Goal: Navigation & Orientation: Understand site structure

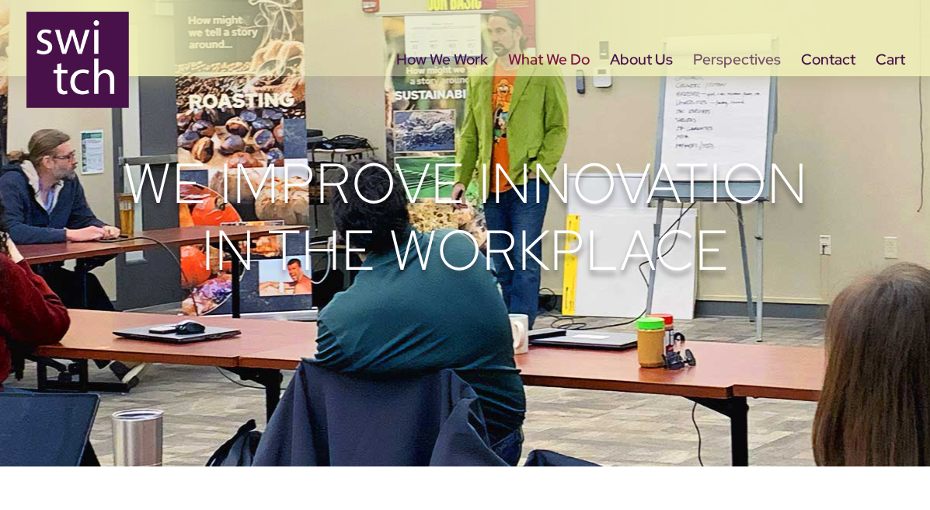
click at [733, 62] on link "Perspectives" at bounding box center [737, 86] width 88 height 65
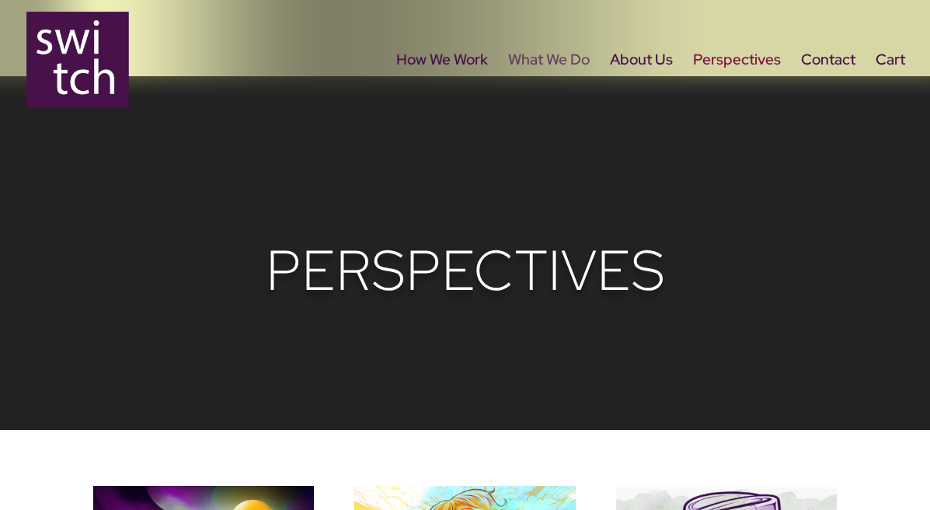
click at [544, 62] on link "What We Do" at bounding box center [549, 86] width 82 height 65
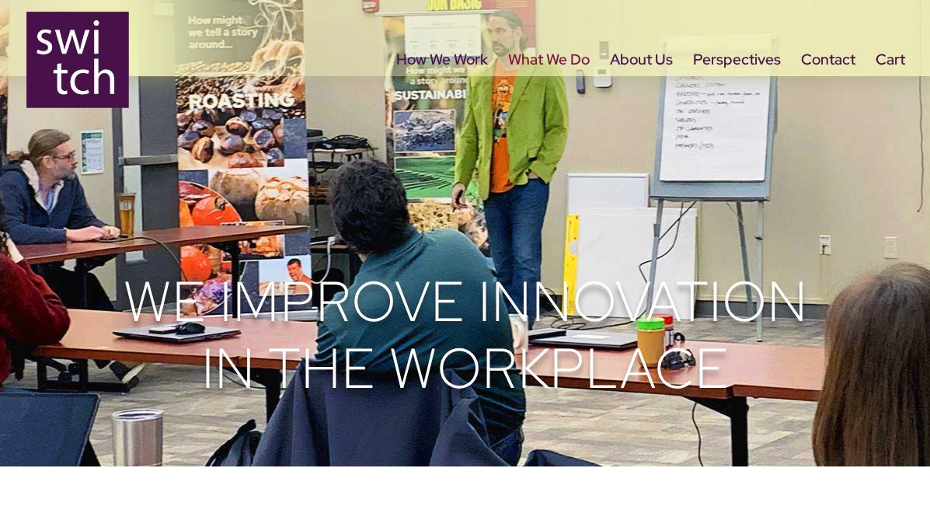
click at [101, 65] on img at bounding box center [77, 60] width 103 height 96
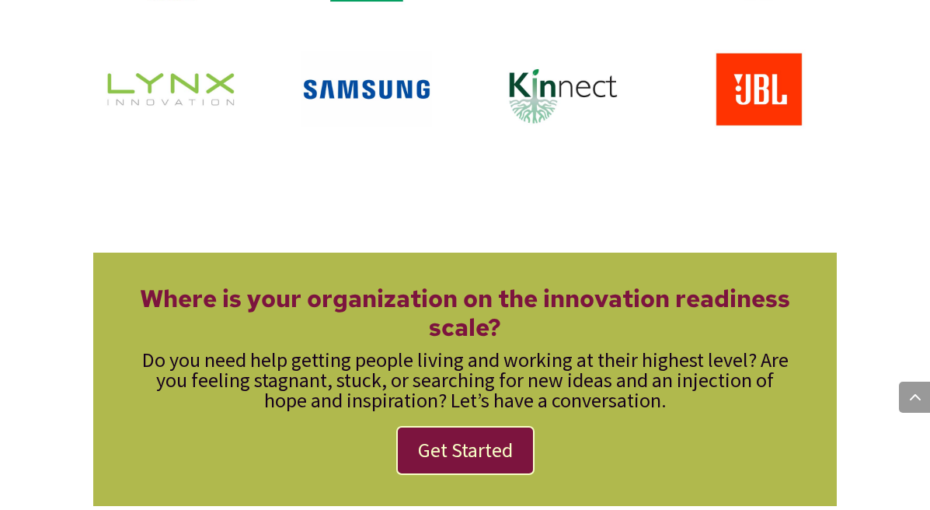
scroll to position [1734, 0]
